Goal: Entertainment & Leisure: Consume media (video, audio)

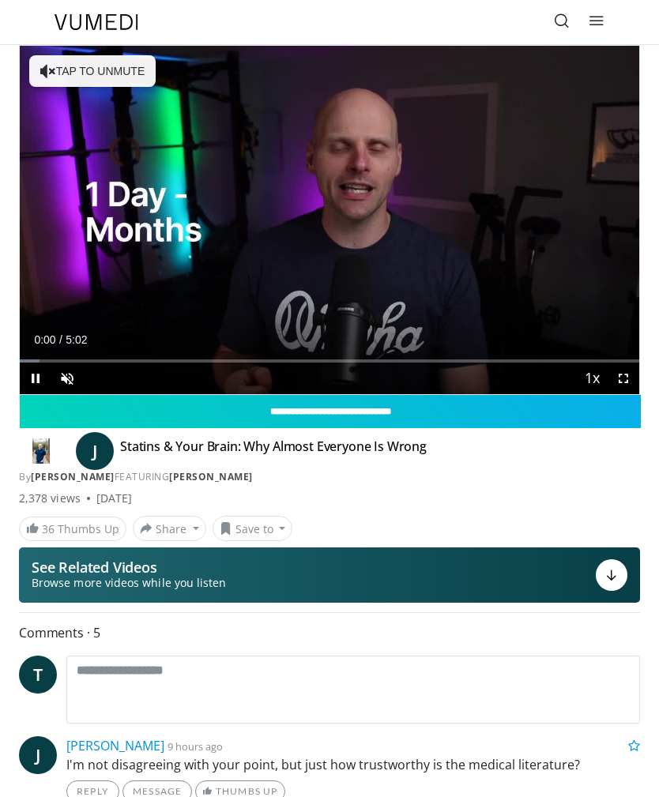
click at [83, 378] on div "Volume Level" at bounding box center [83, 379] width 0 height 6
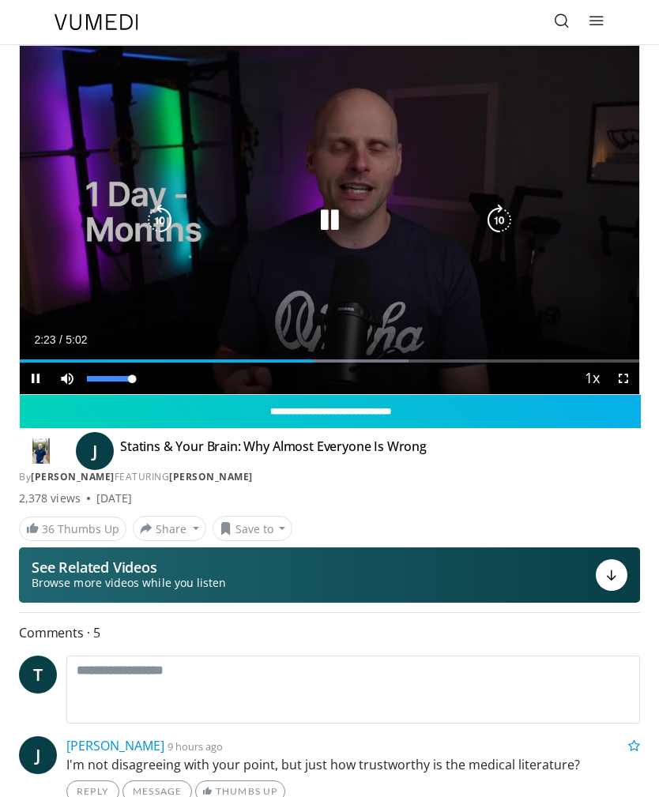
click at [337, 219] on icon "Video Player" at bounding box center [330, 221] width 32 height 32
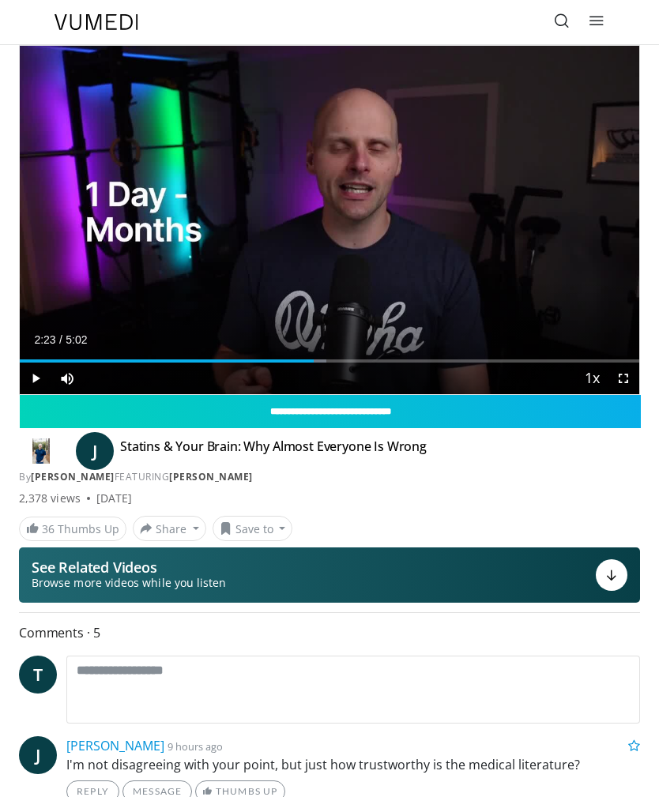
click at [344, 205] on icon "Video Player" at bounding box center [330, 221] width 32 height 32
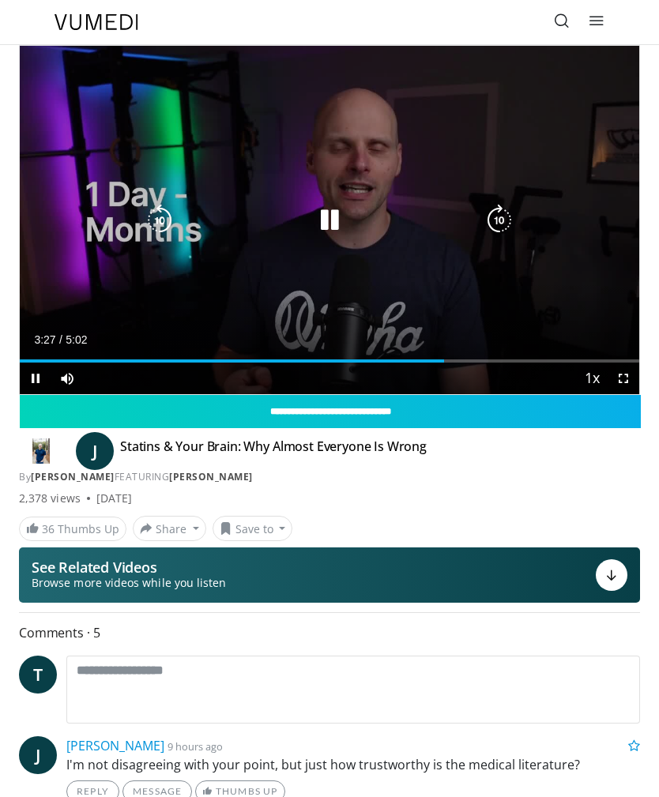
click at [341, 221] on icon "Video Player" at bounding box center [330, 221] width 32 height 32
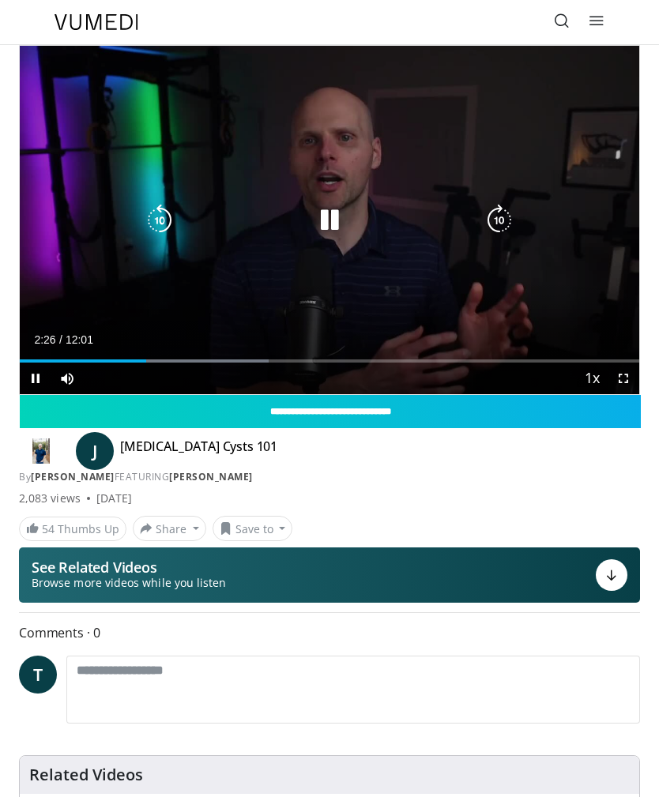
click at [335, 226] on icon "Video Player" at bounding box center [330, 221] width 32 height 32
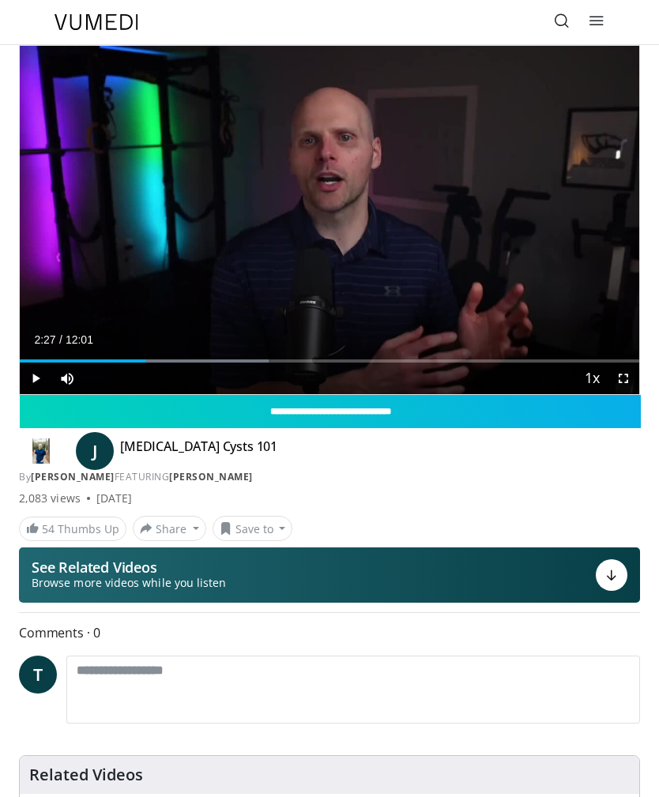
click at [341, 227] on icon "Video Player" at bounding box center [330, 221] width 32 height 32
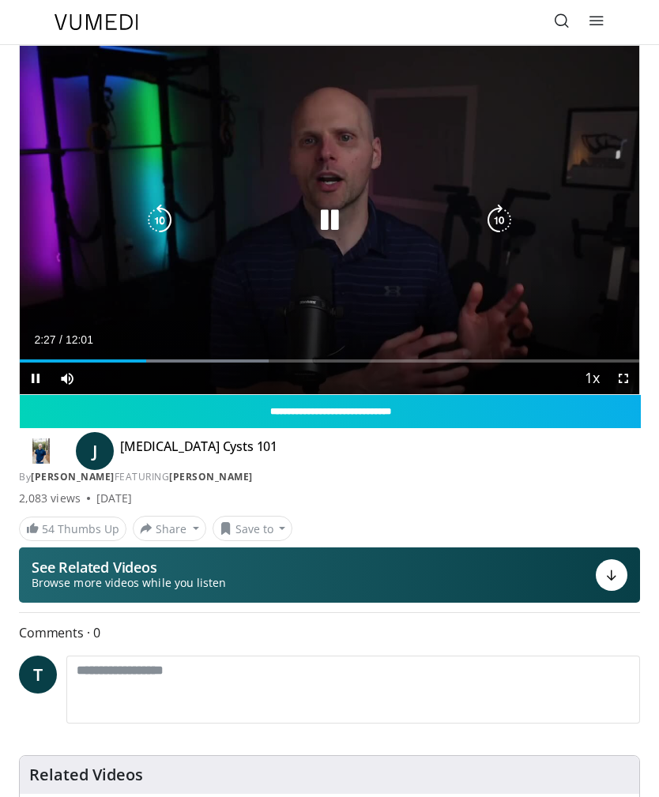
click at [335, 216] on icon "Video Player" at bounding box center [330, 221] width 32 height 32
click at [342, 216] on icon "Video Player" at bounding box center [330, 221] width 32 height 32
click at [337, 225] on icon "Video Player" at bounding box center [330, 221] width 32 height 32
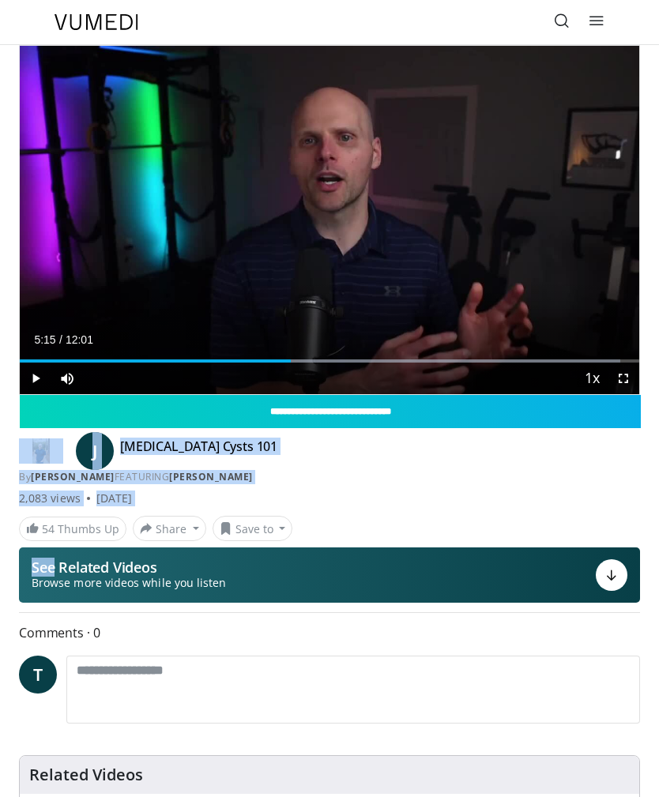
click at [344, 205] on icon "Video Player" at bounding box center [330, 221] width 32 height 32
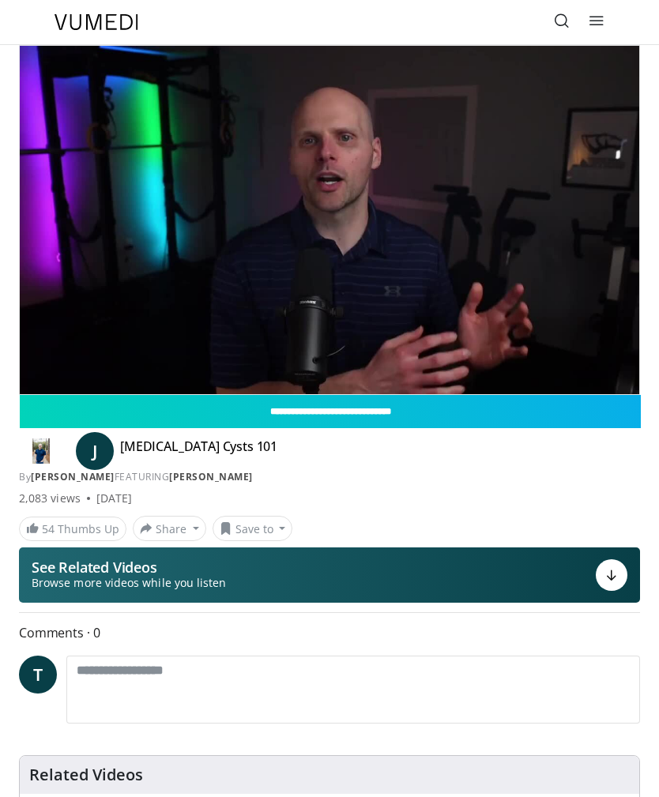
click at [524, 504] on div "2,083 views July 4, 2025" at bounding box center [329, 499] width 621 height 16
click at [344, 224] on icon "Video Player" at bounding box center [330, 221] width 32 height 32
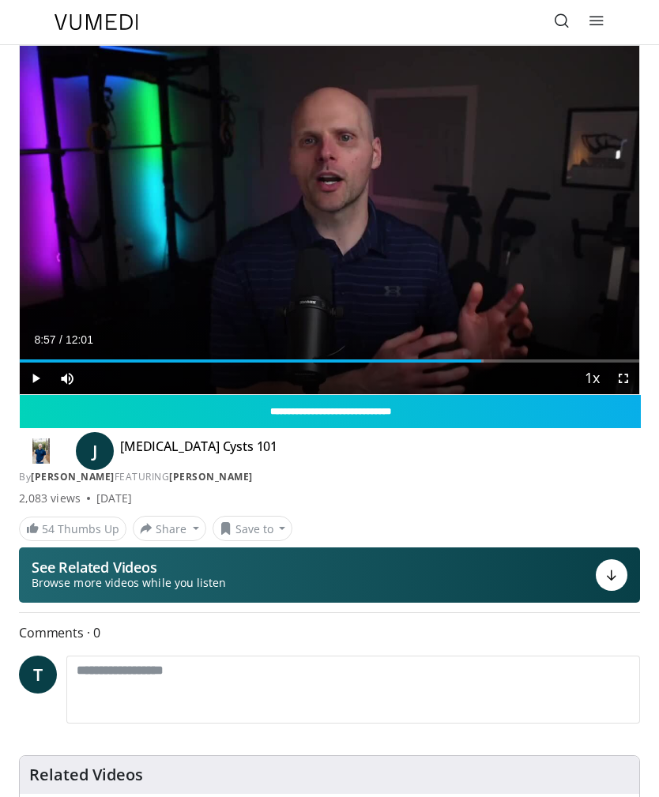
click at [340, 205] on icon "Video Player" at bounding box center [330, 221] width 32 height 32
